Goal: Transaction & Acquisition: Book appointment/travel/reservation

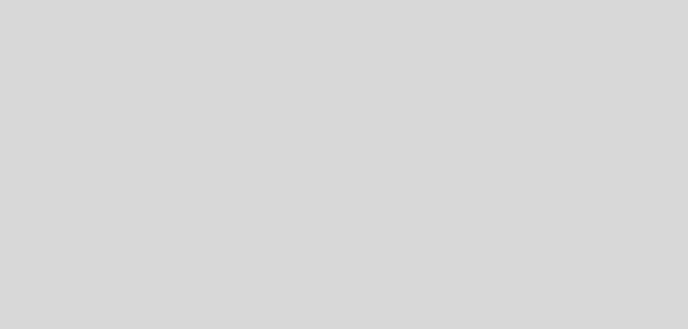
select select "es"
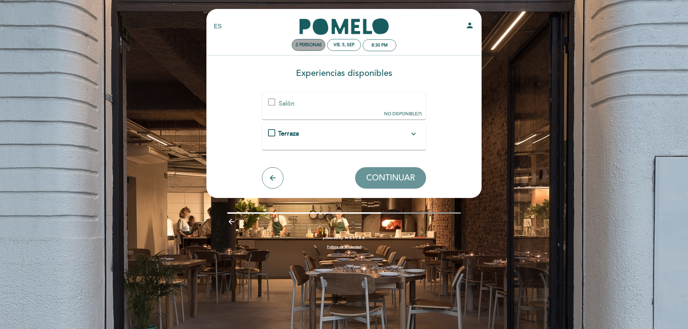
click at [312, 44] on span "2 personas" at bounding box center [308, 44] width 26 height 5
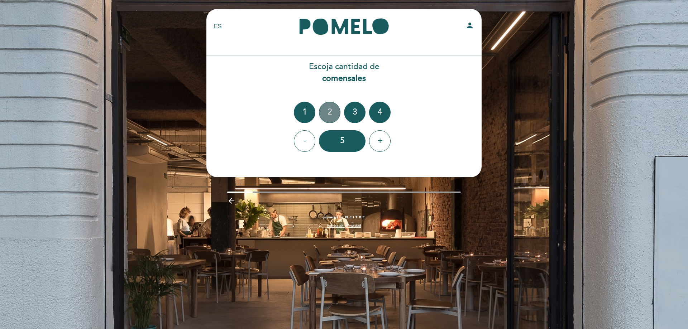
click at [331, 111] on div "2" at bounding box center [329, 112] width 21 height 21
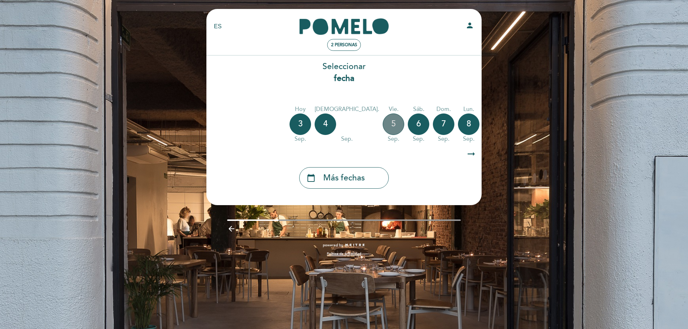
click at [382, 122] on div "5" at bounding box center [392, 124] width 21 height 21
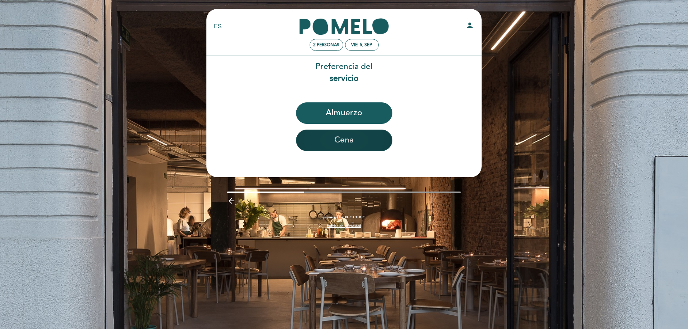
click at [347, 141] on button "Cena" at bounding box center [344, 140] width 96 height 21
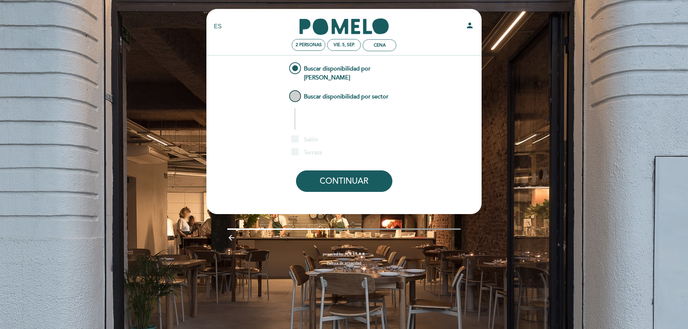
click at [313, 91] on span "Buscar disponibilidad por sector" at bounding box center [338, 93] width 101 height 9
click at [285, 91] on input "Buscar disponibilidad por sector" at bounding box center [282, 91] width 5 height 5
radio input "false"
radio input "true"
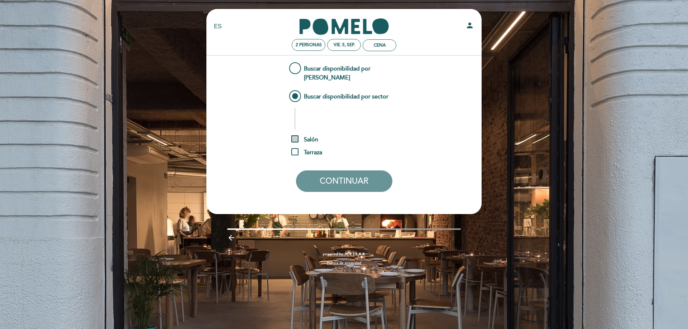
click at [297, 135] on span "Salón" at bounding box center [304, 139] width 27 height 9
click at [296, 135] on input "Salón" at bounding box center [293, 137] width 5 height 5
checkbox input "true"
click at [336, 170] on button "CONTINUAR" at bounding box center [344, 180] width 96 height 21
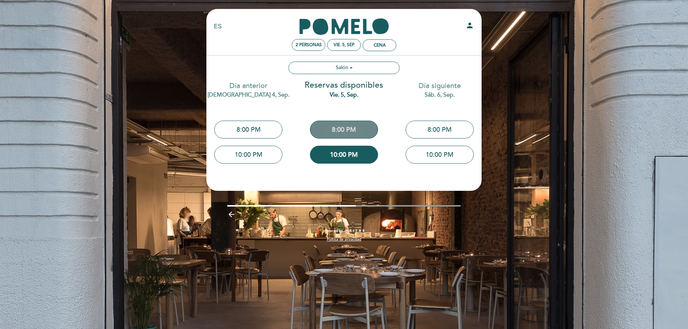
click at [350, 131] on button "8:00 PM" at bounding box center [344, 130] width 68 height 18
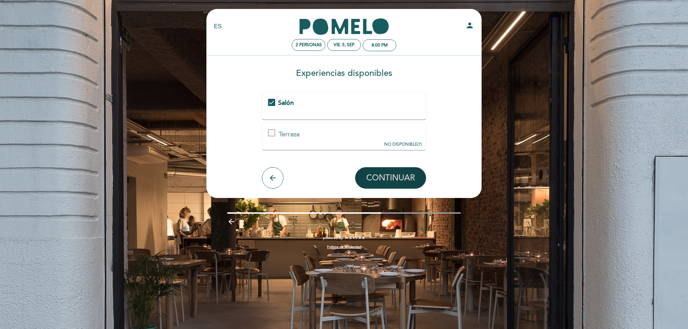
click at [396, 174] on span "CONTINUAR" at bounding box center [390, 178] width 49 height 10
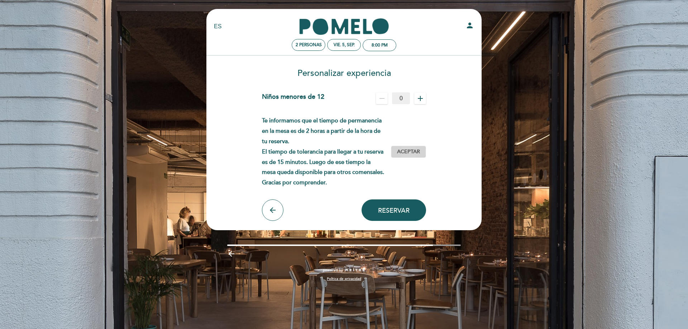
click at [410, 154] on span "Aceptar" at bounding box center [408, 152] width 23 height 8
click at [394, 210] on span "Reservar" at bounding box center [394, 210] width 32 height 8
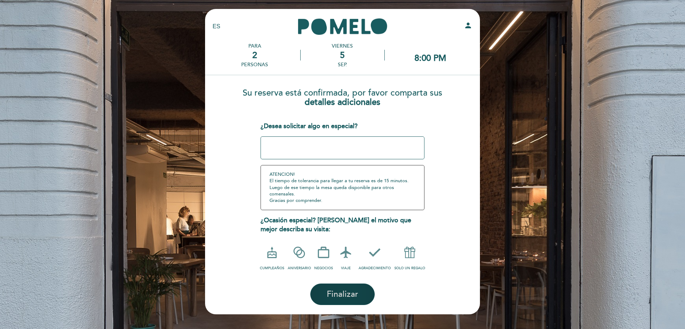
click at [343, 291] on span "Finalizar" at bounding box center [343, 294] width 32 height 10
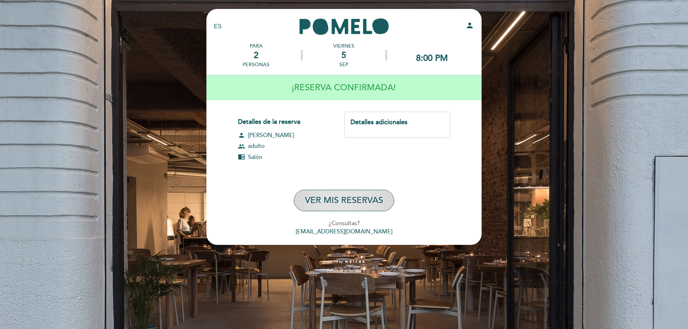
click at [352, 202] on button "VER MIS RESERVAS" at bounding box center [344, 200] width 100 height 21
select select "es"
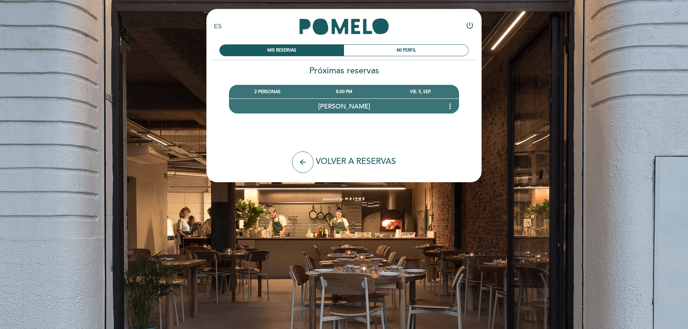
click at [469, 26] on icon "power_settings_new" at bounding box center [469, 25] width 9 height 9
select select "es"
